Goal: Information Seeking & Learning: Find specific fact

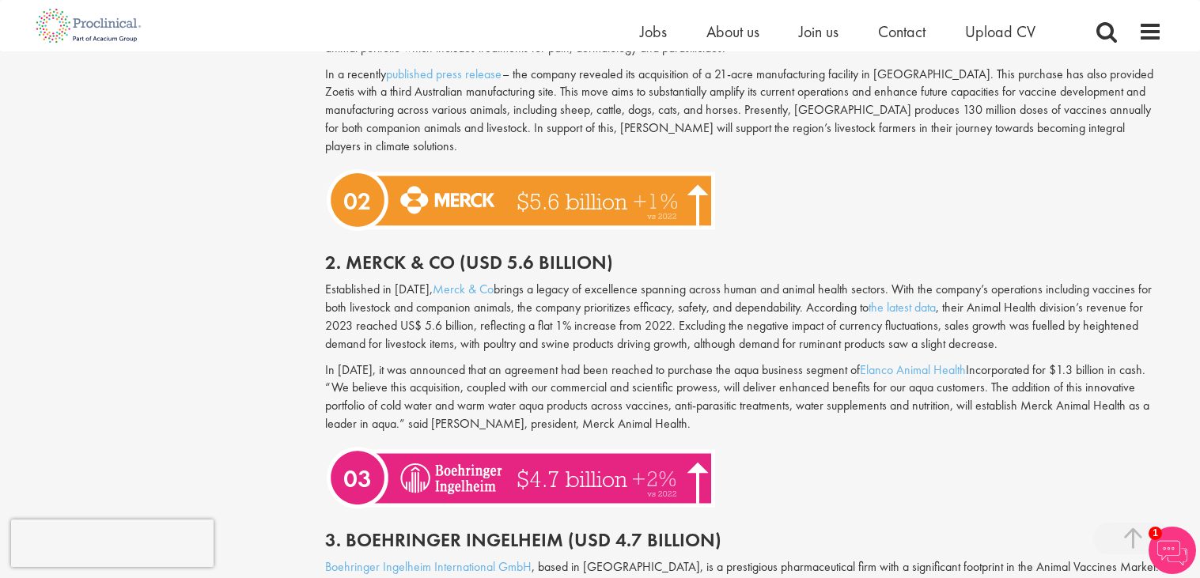
scroll to position [1465, 0]
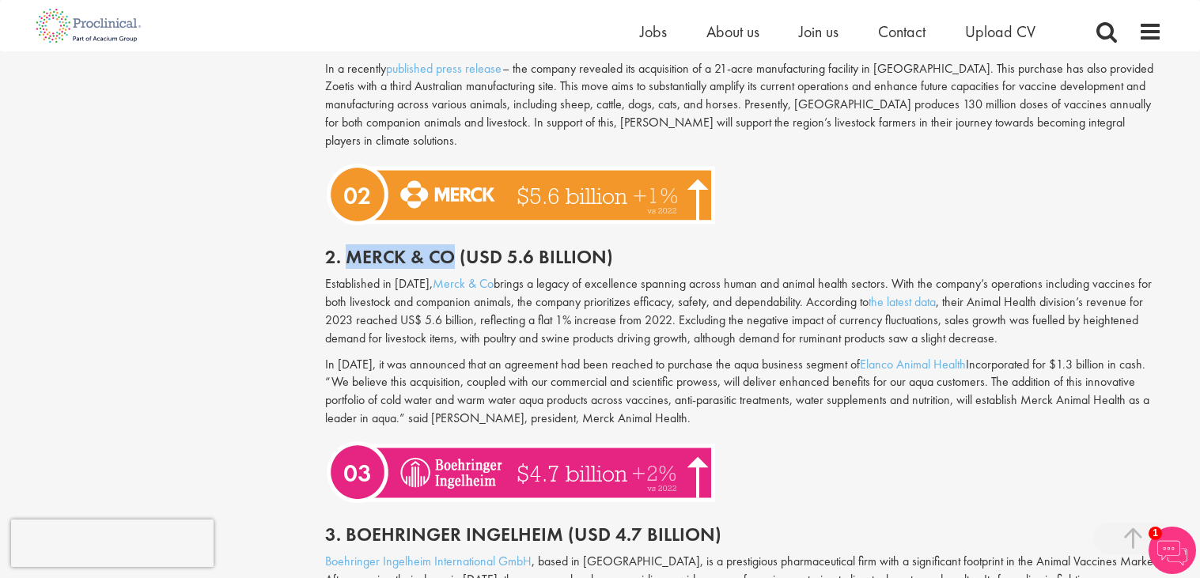
drag, startPoint x: 347, startPoint y: 237, endPoint x: 448, endPoint y: 227, distance: 101.7
click at [448, 247] on h2 "2. Merck & Co (USD 5.6 billion)" at bounding box center [743, 257] width 837 height 21
copy h2 "Merck & Co"
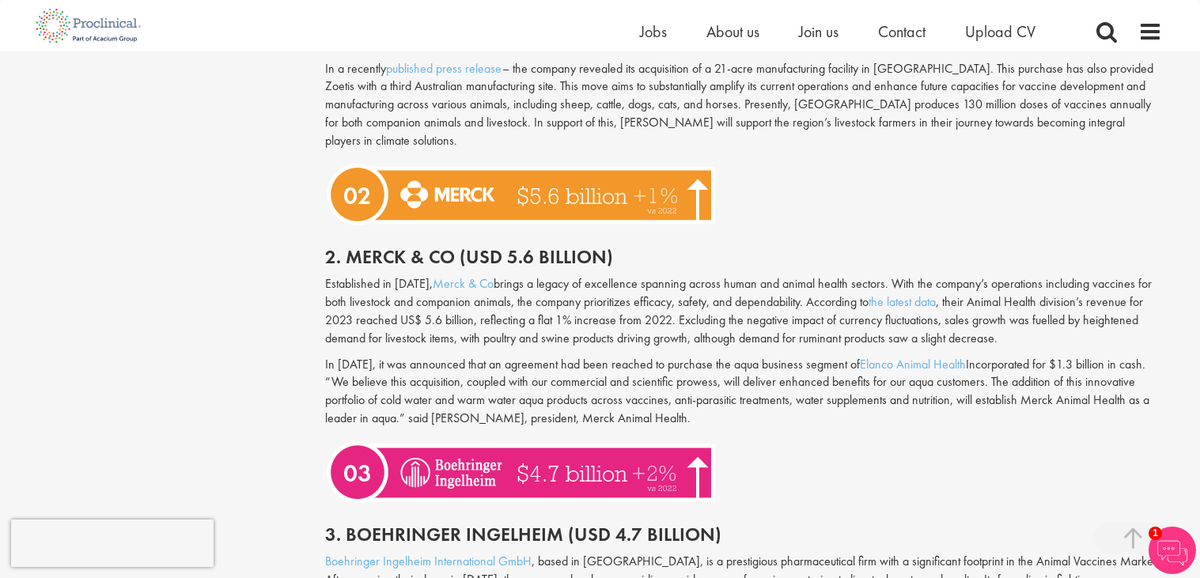
drag, startPoint x: 347, startPoint y: 231, endPoint x: 447, endPoint y: 220, distance: 101.1
click at [447, 231] on div "2. Merck & Co (USD 5.6 billion)" at bounding box center [743, 253] width 861 height 44
copy h2 "Merck & Co"
